Goal: Task Accomplishment & Management: Use online tool/utility

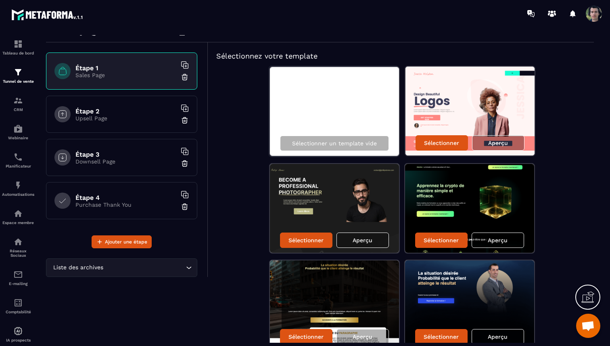
scroll to position [33, 0]
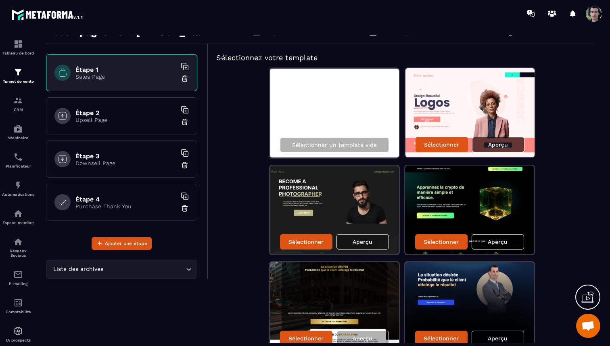
click at [501, 141] on p "Aperçu" at bounding box center [498, 144] width 20 height 6
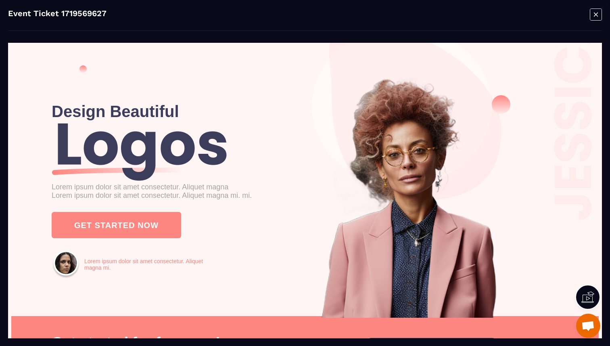
scroll to position [0, 0]
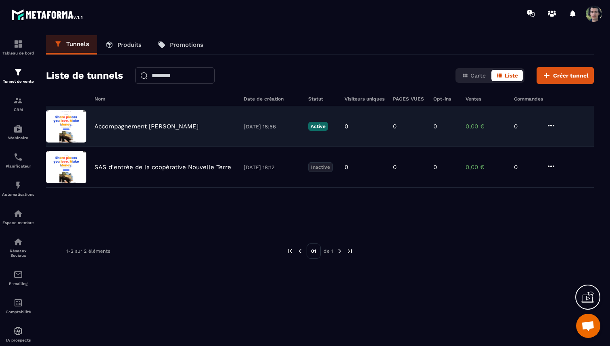
click at [231, 125] on div "Accompagnement [PERSON_NAME]" at bounding box center [164, 126] width 141 height 7
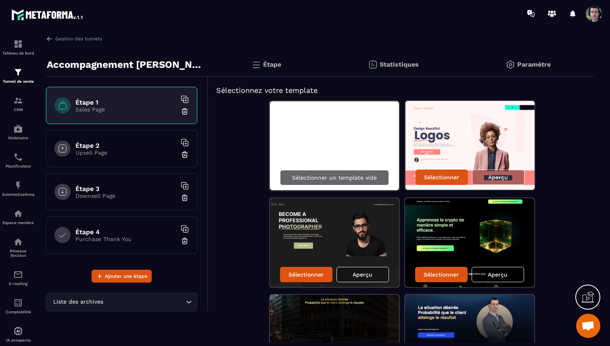
click at [313, 178] on p "Sélectionner un template vide" at bounding box center [334, 177] width 85 height 6
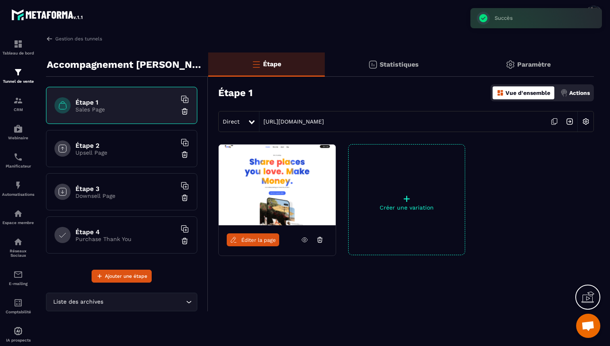
click at [242, 243] on link "Éditer la page" at bounding box center [253, 239] width 52 height 13
